Goal: Information Seeking & Learning: Check status

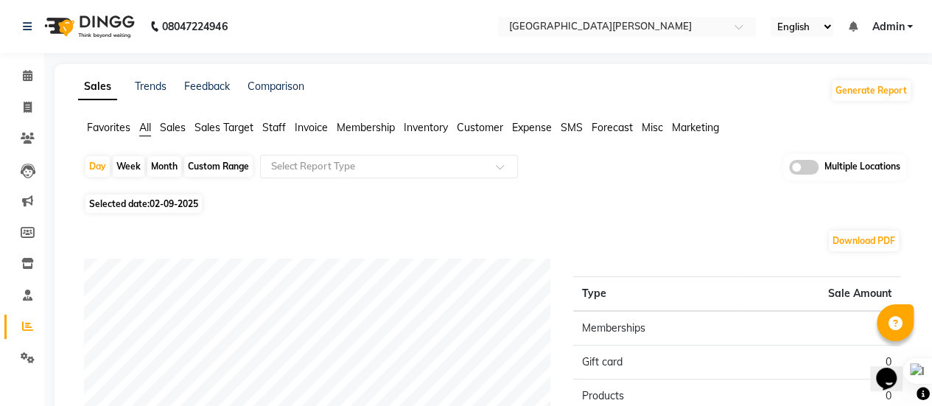
click at [166, 127] on span "Sales" at bounding box center [173, 127] width 26 height 13
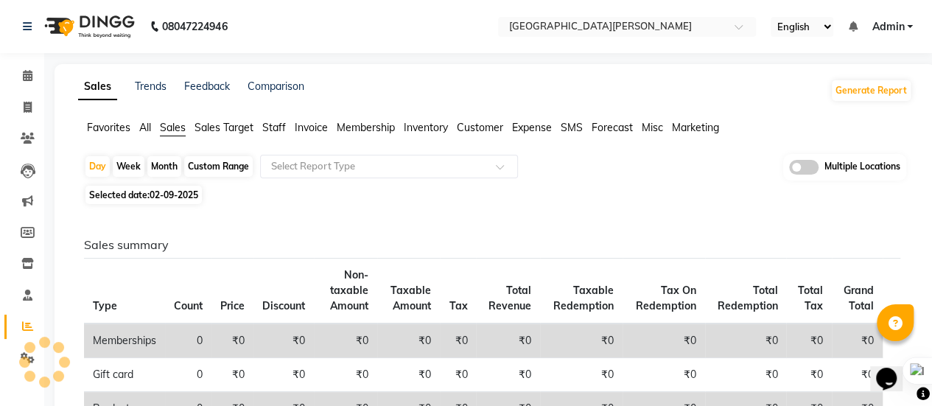
click at [165, 169] on div "Month" at bounding box center [164, 166] width 34 height 21
select select "9"
select select "2025"
click at [171, 198] on span "02-09-2025" at bounding box center [174, 194] width 49 height 11
select select "9"
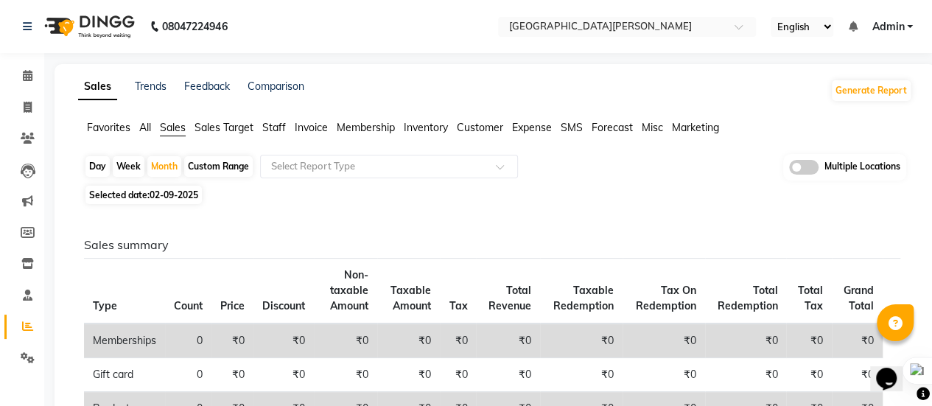
select select "2025"
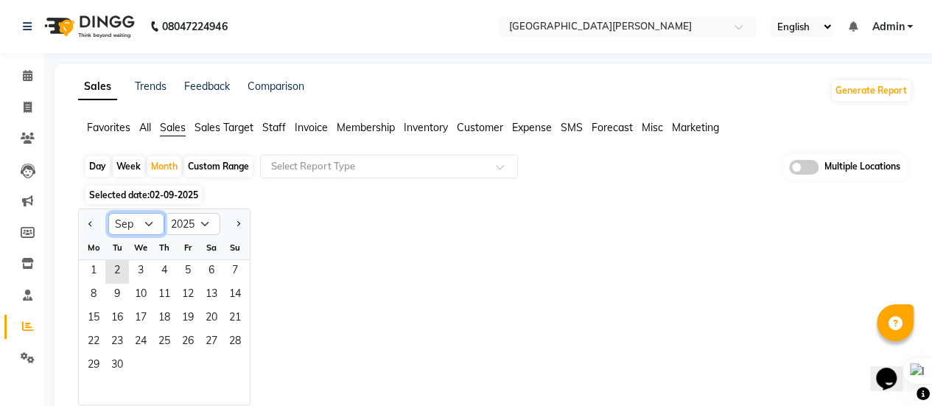
click at [150, 219] on select "Jan Feb Mar Apr May Jun [DATE] Aug Sep Oct Nov Dec" at bounding box center [136, 224] width 56 height 22
select select "8"
click at [108, 213] on select "Jan Feb Mar Apr May Jun [DATE] Aug Sep Oct Nov Dec" at bounding box center [136, 224] width 56 height 22
click at [192, 259] on div "Mo Tu We Th Fr Sa Su" at bounding box center [164, 248] width 171 height 24
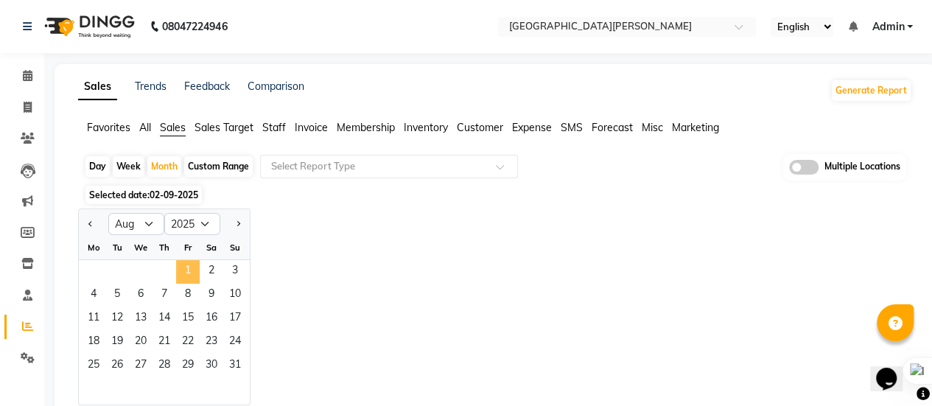
click at [189, 267] on span "1" at bounding box center [188, 272] width 24 height 24
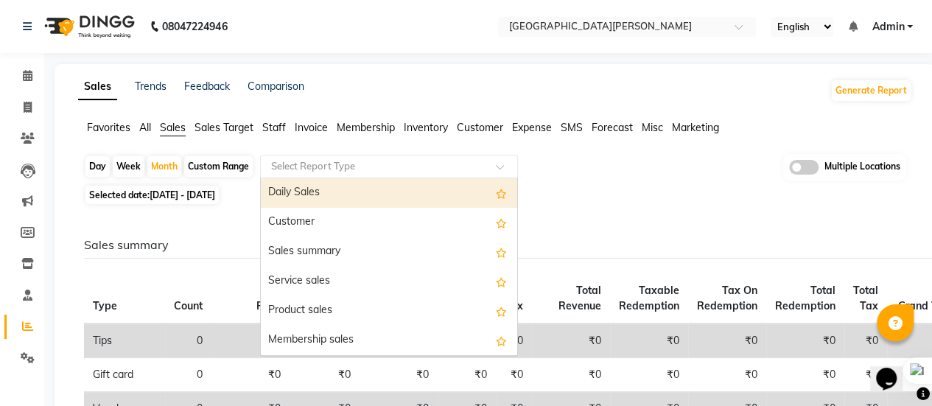
click at [494, 166] on div at bounding box center [389, 166] width 256 height 15
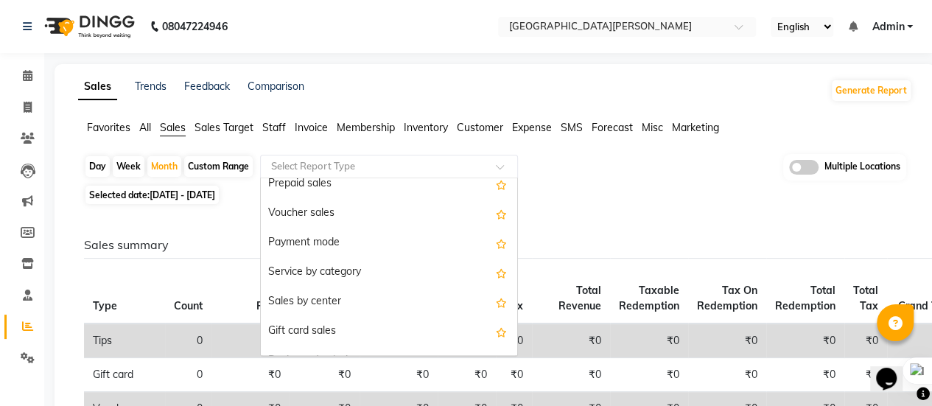
scroll to position [221, 0]
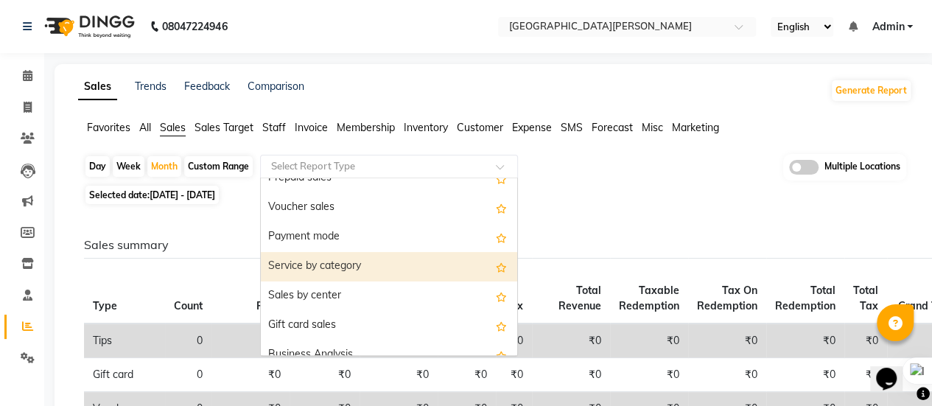
click at [381, 257] on div "Service by category" at bounding box center [389, 266] width 256 height 29
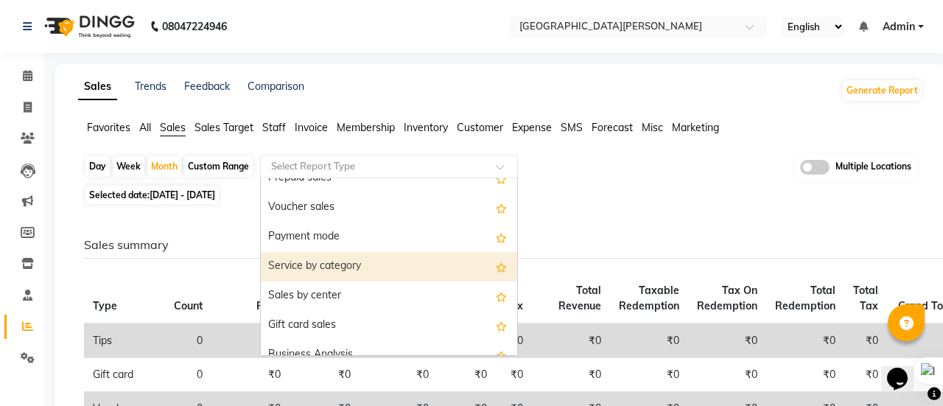
select select "full_report"
select select "csv"
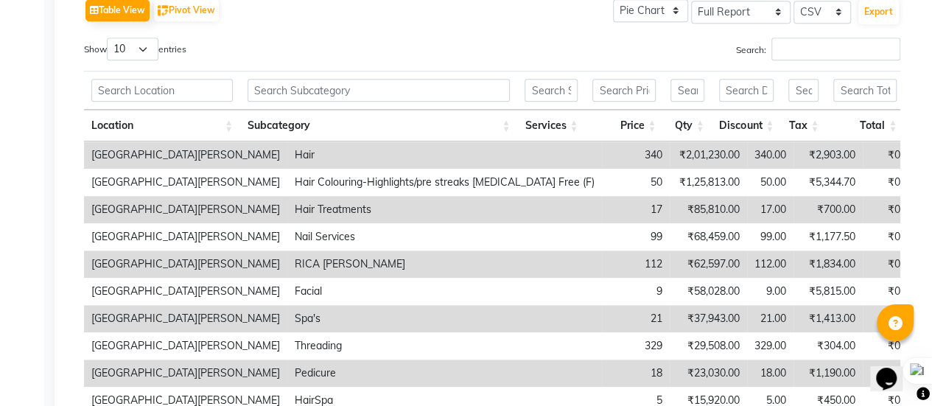
scroll to position [503, 0]
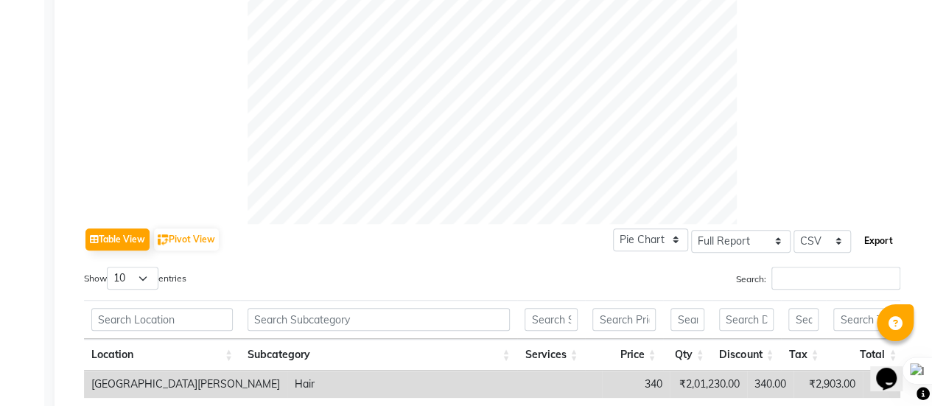
click at [877, 236] on button "Export" at bounding box center [878, 240] width 41 height 25
click at [765, 240] on select "Select Full Report Filtered Report" at bounding box center [740, 241] width 99 height 23
click at [693, 230] on select "Select Full Report Filtered Report" at bounding box center [740, 241] width 99 height 23
click at [782, 238] on select "Select Full Report Filtered Report" at bounding box center [740, 241] width 99 height 23
select select "full_report"
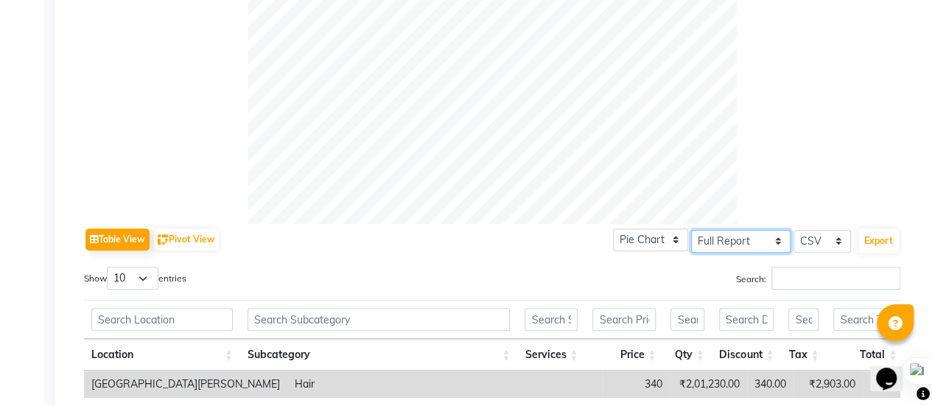
click at [693, 230] on select "Select Full Report Filtered Report" at bounding box center [740, 241] width 99 height 23
click at [681, 239] on select "Pie Chart Bar Chart" at bounding box center [650, 239] width 75 height 23
select select "bar"
click at [616, 228] on select "Pie Chart Bar Chart" at bounding box center [650, 239] width 75 height 23
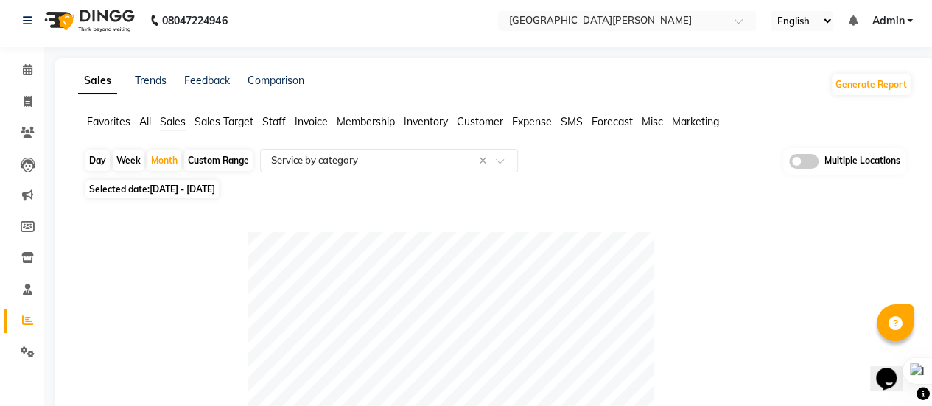
scroll to position [0, 0]
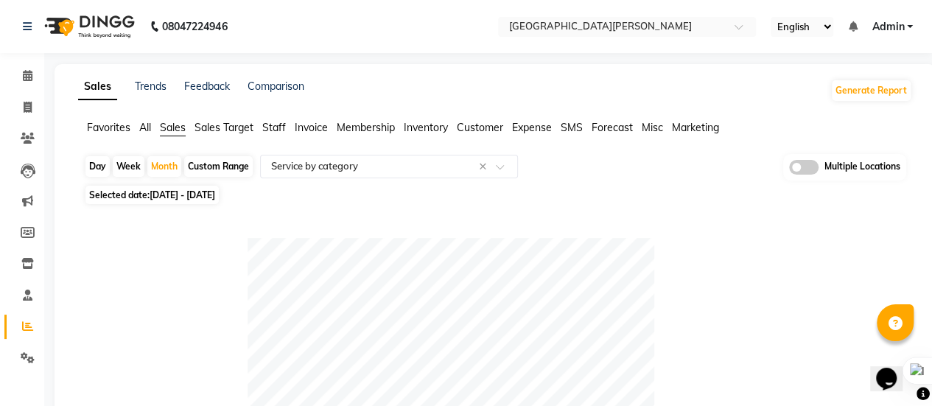
click at [150, 130] on span "All" at bounding box center [145, 127] width 12 height 13
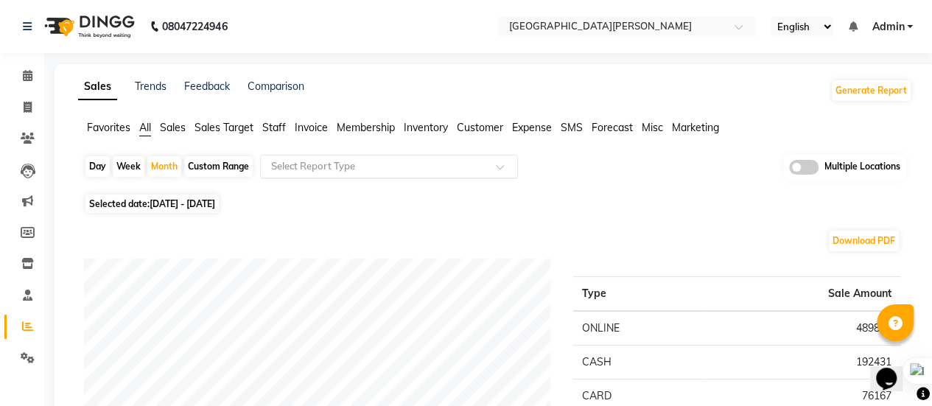
click at [443, 160] on input "text" at bounding box center [374, 166] width 212 height 15
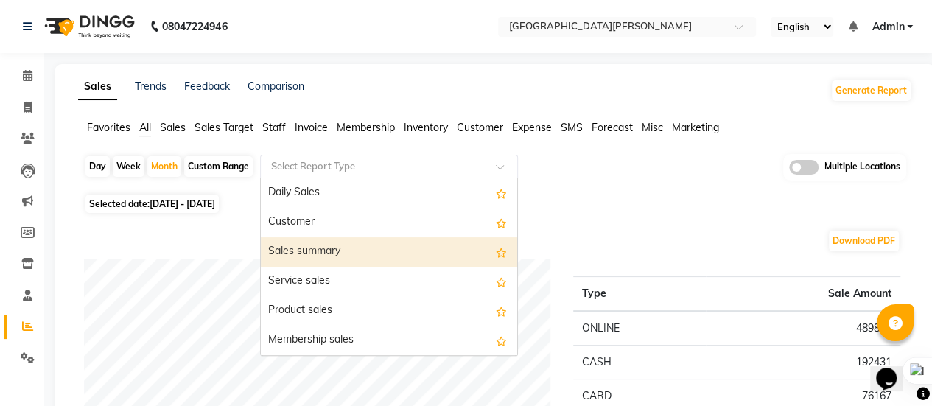
click at [371, 245] on div "Sales summary" at bounding box center [389, 251] width 256 height 29
select select "bar"
select select "full_report"
select select "csv"
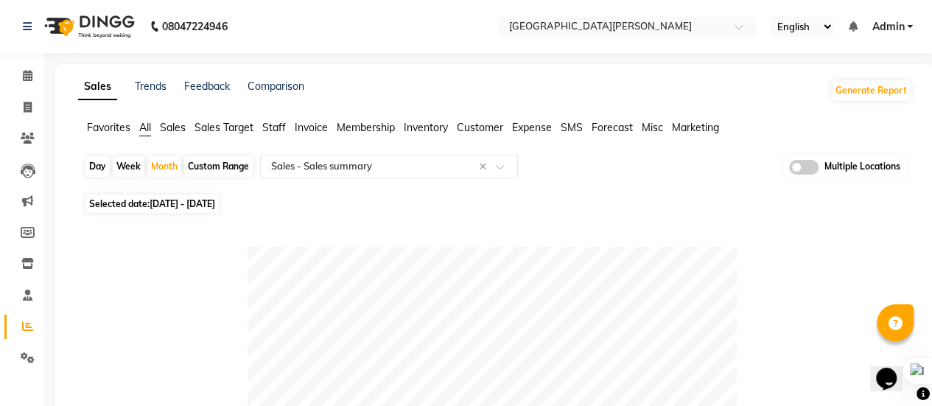
click at [173, 127] on span "Sales" at bounding box center [173, 127] width 26 height 13
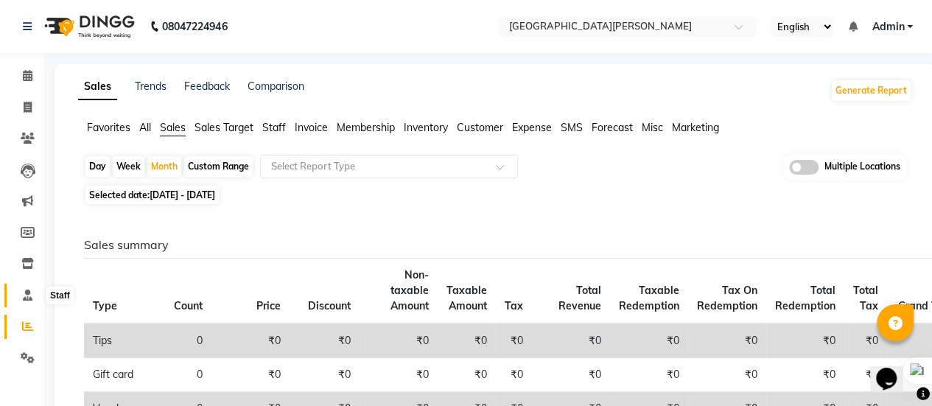
click at [23, 298] on icon at bounding box center [28, 294] width 10 height 11
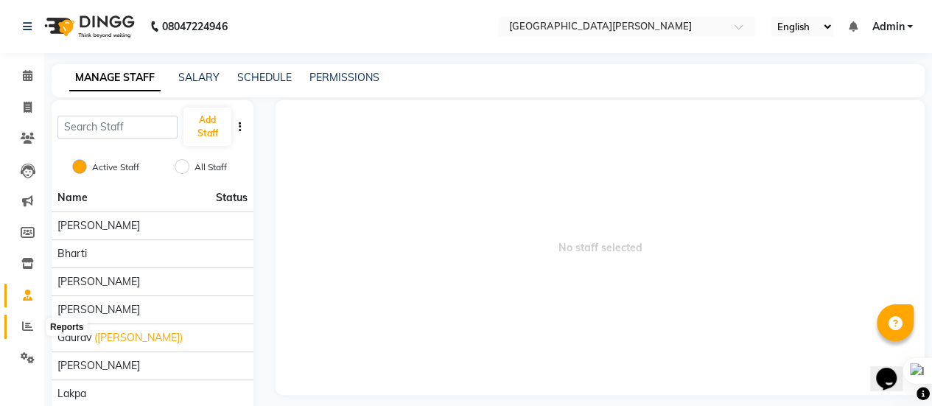
click at [27, 327] on icon at bounding box center [27, 325] width 11 height 11
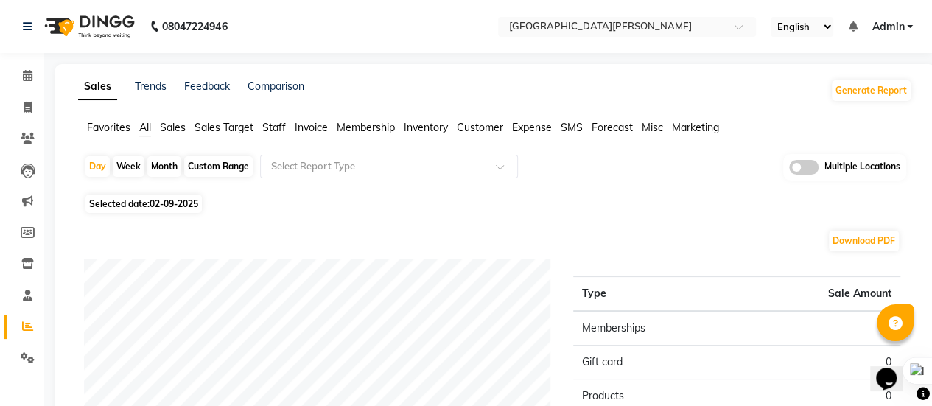
click at [175, 125] on span "Sales" at bounding box center [173, 127] width 26 height 13
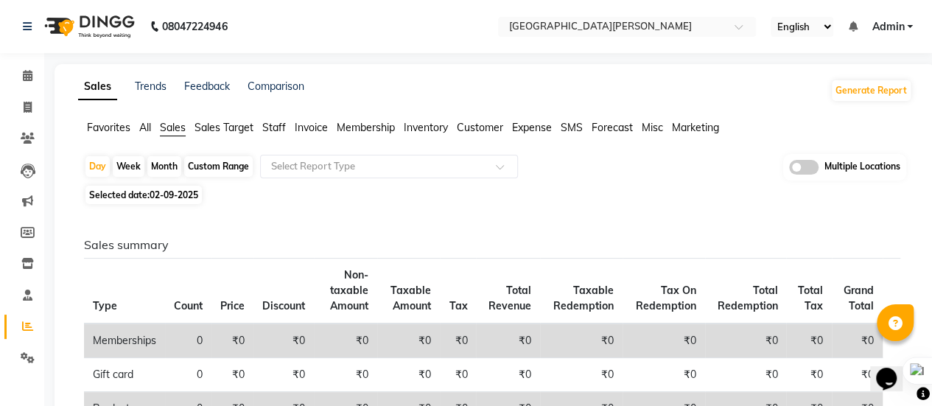
click at [209, 129] on span "Sales Target" at bounding box center [223, 127] width 59 height 13
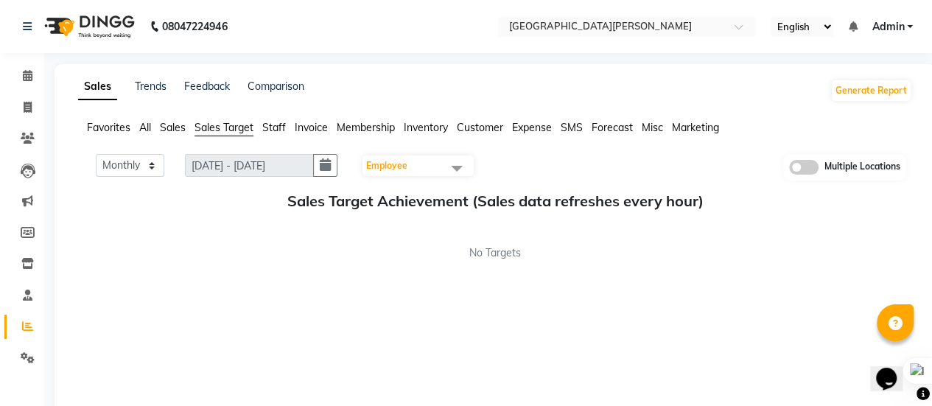
click at [172, 130] on span "Sales" at bounding box center [173, 127] width 26 height 13
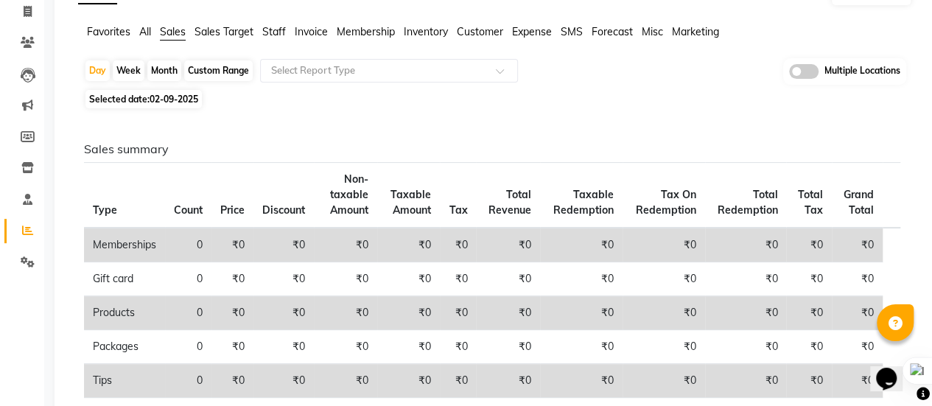
scroll to position [95, 0]
click at [150, 33] on span "All" at bounding box center [145, 32] width 12 height 13
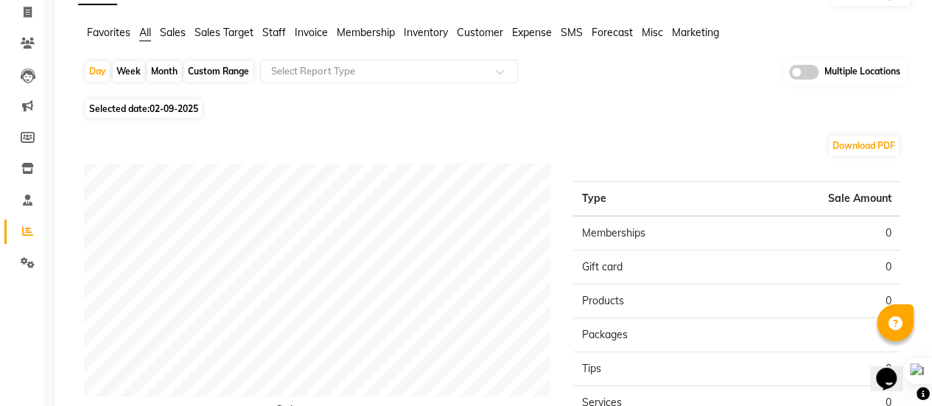
click at [161, 75] on div "Month" at bounding box center [164, 71] width 34 height 21
select select "9"
select select "2025"
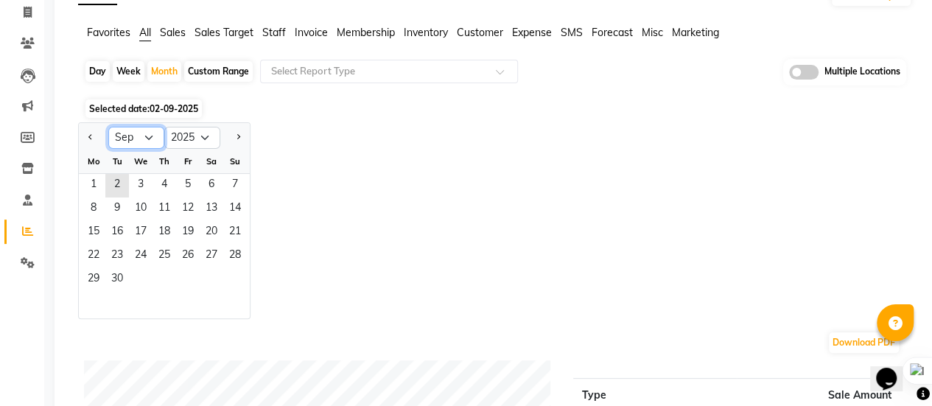
click at [144, 139] on select "Jan Feb Mar Apr May Jun [DATE] Aug Sep Oct Nov Dec" at bounding box center [136, 138] width 56 height 22
select select "8"
click at [108, 127] on select "Jan Feb Mar Apr May Jun [DATE] Aug Sep Oct Nov Dec" at bounding box center [136, 138] width 56 height 22
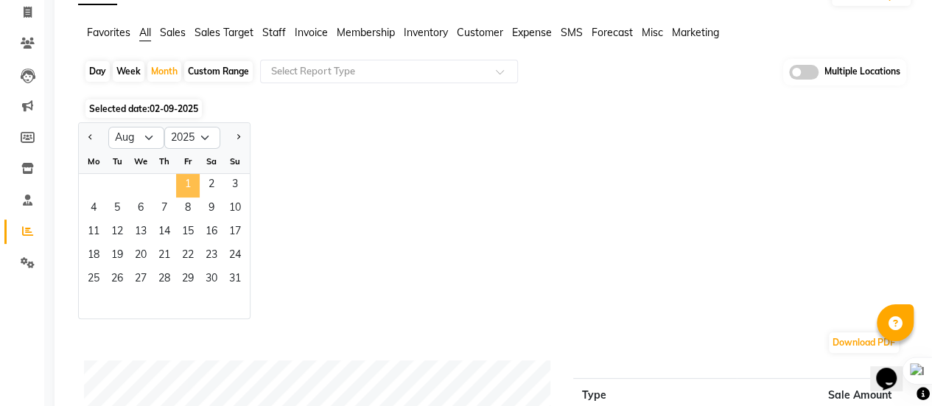
click at [186, 176] on span "1" at bounding box center [188, 186] width 24 height 24
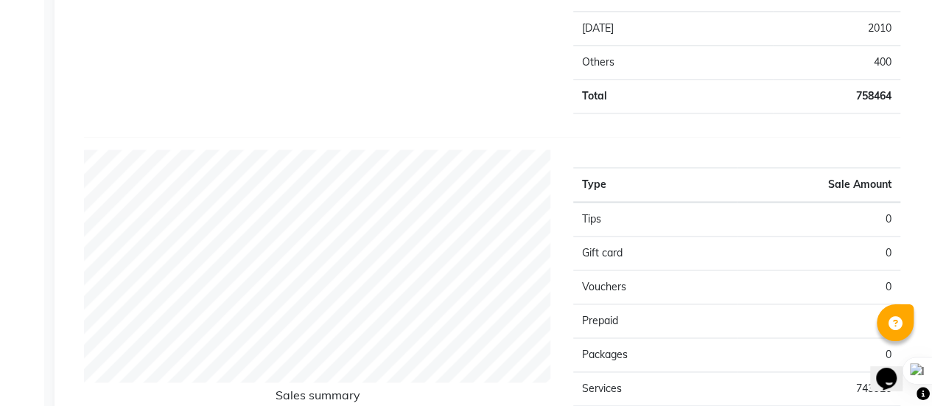
scroll to position [611, 0]
